Goal: Use online tool/utility: Utilize a website feature to perform a specific function

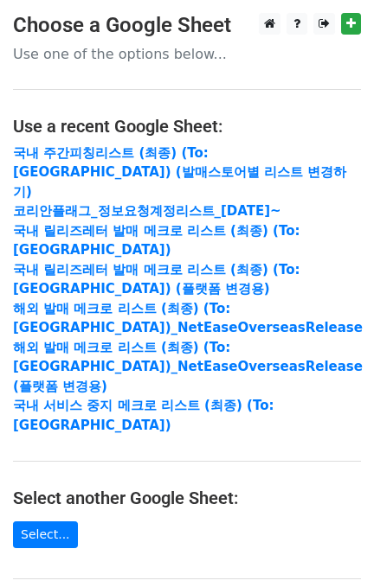
scroll to position [313, 0]
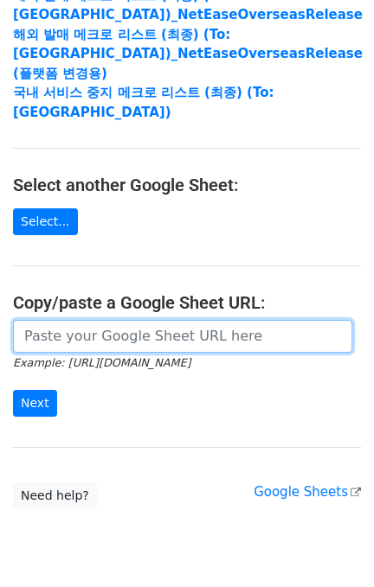
click at [114, 320] on input "url" at bounding box center [182, 336] width 339 height 33
paste input "[URL][DOMAIN_NAME]"
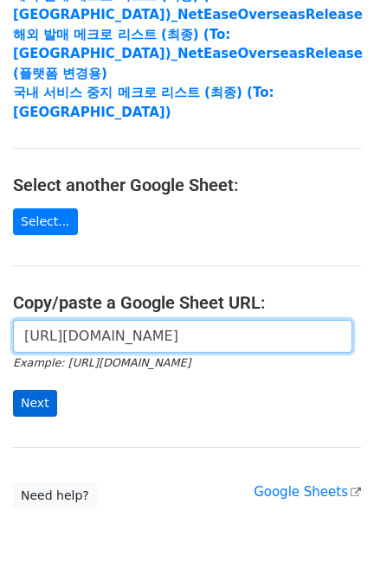
type input "[URL][DOMAIN_NAME]"
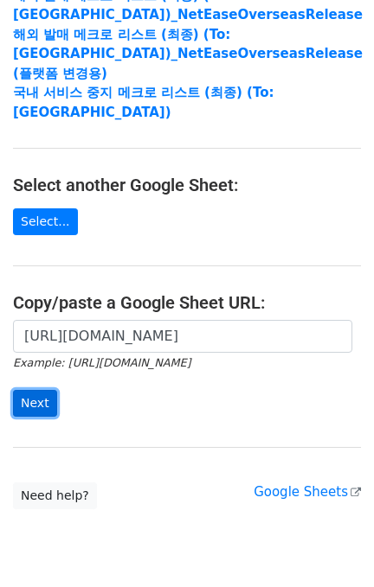
click at [26, 390] on input "Next" at bounding box center [35, 403] width 44 height 27
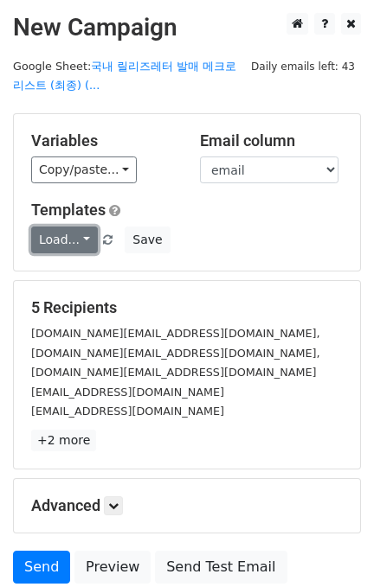
click at [44, 239] on link "Load..." at bounding box center [64, 240] width 67 height 27
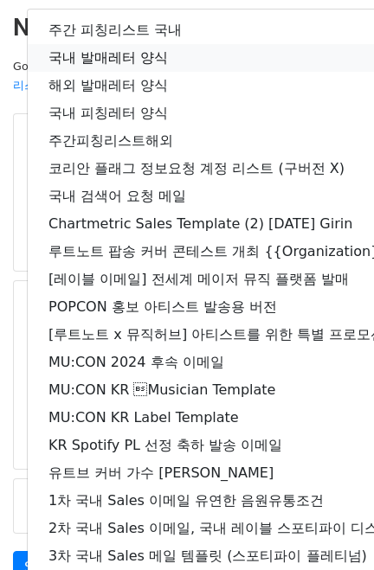
click at [140, 44] on link "국내 발매레터 양식" at bounding box center [305, 58] width 555 height 28
